Goal: Book appointment/travel/reservation

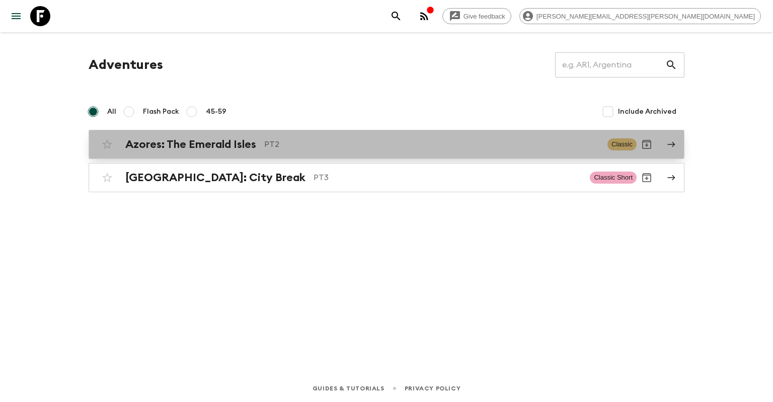
click at [248, 147] on h2 "Azores: The Emerald Isles" at bounding box center [190, 144] width 131 height 13
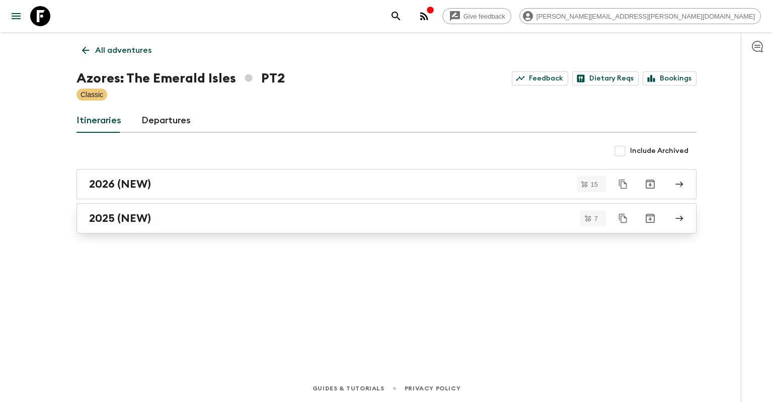
click at [231, 215] on div "2025 (NEW)" at bounding box center [377, 218] width 576 height 13
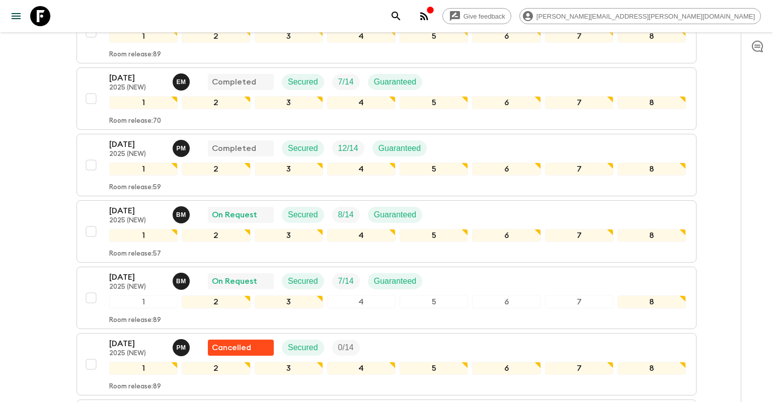
scroll to position [199, 0]
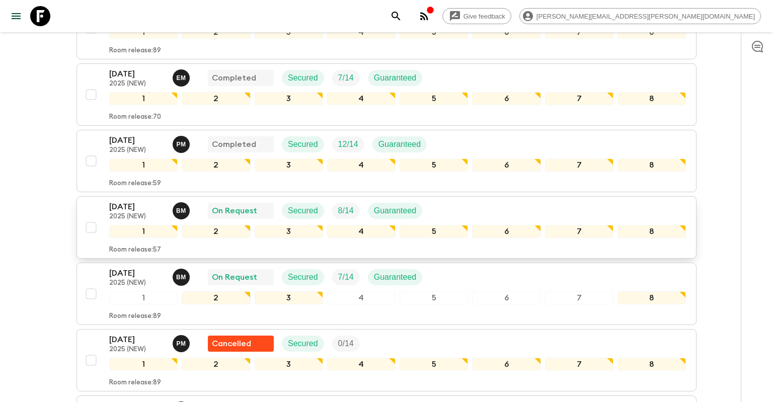
click at [146, 208] on p "[DATE]" at bounding box center [136, 207] width 55 height 12
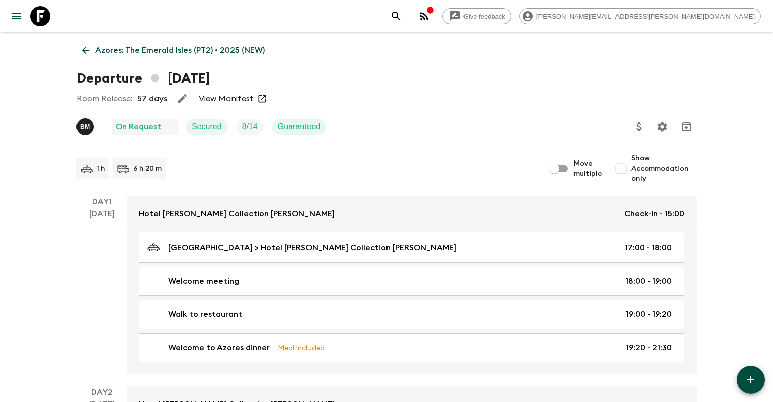
click at [90, 49] on icon at bounding box center [85, 50] width 11 height 11
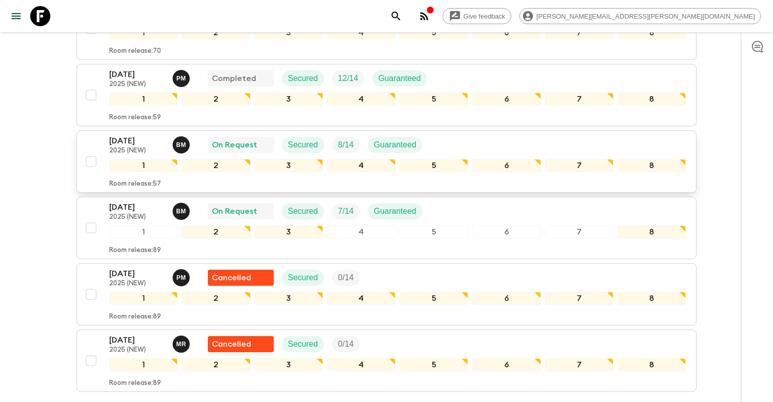
scroll to position [266, 0]
